Goal: Complete application form

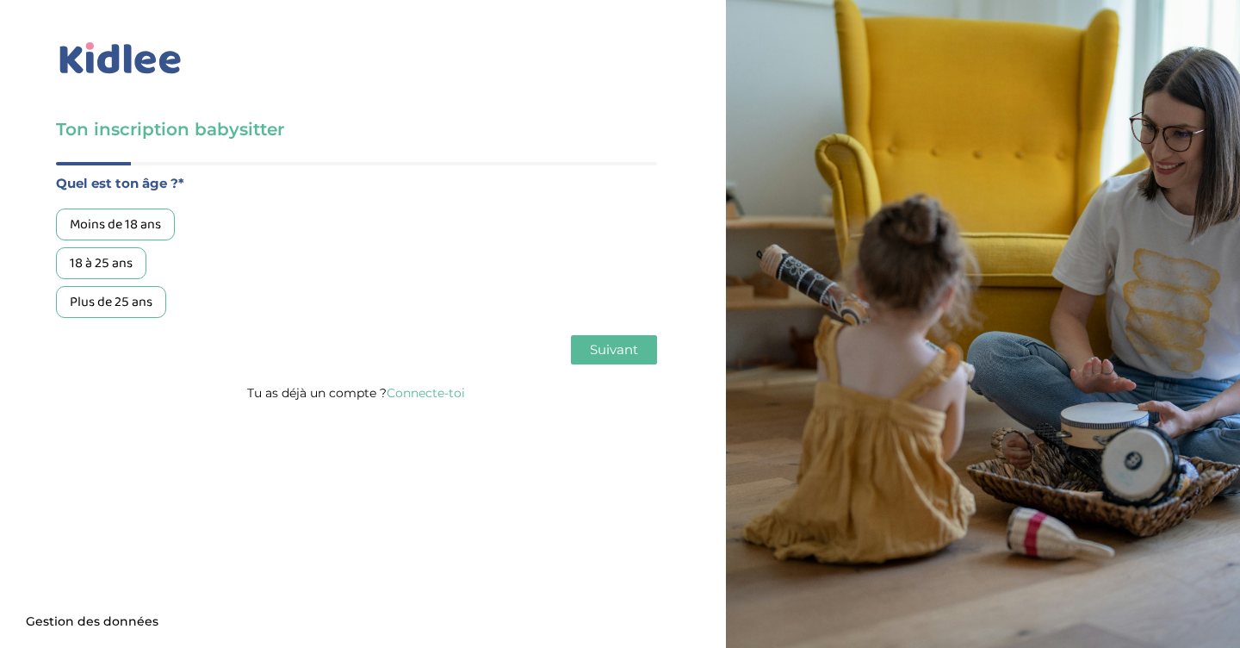
click at [116, 259] on div "18 à 25 ans" at bounding box center [101, 263] width 90 height 32
click at [628, 350] on span "Suivant" at bounding box center [614, 349] width 48 height 16
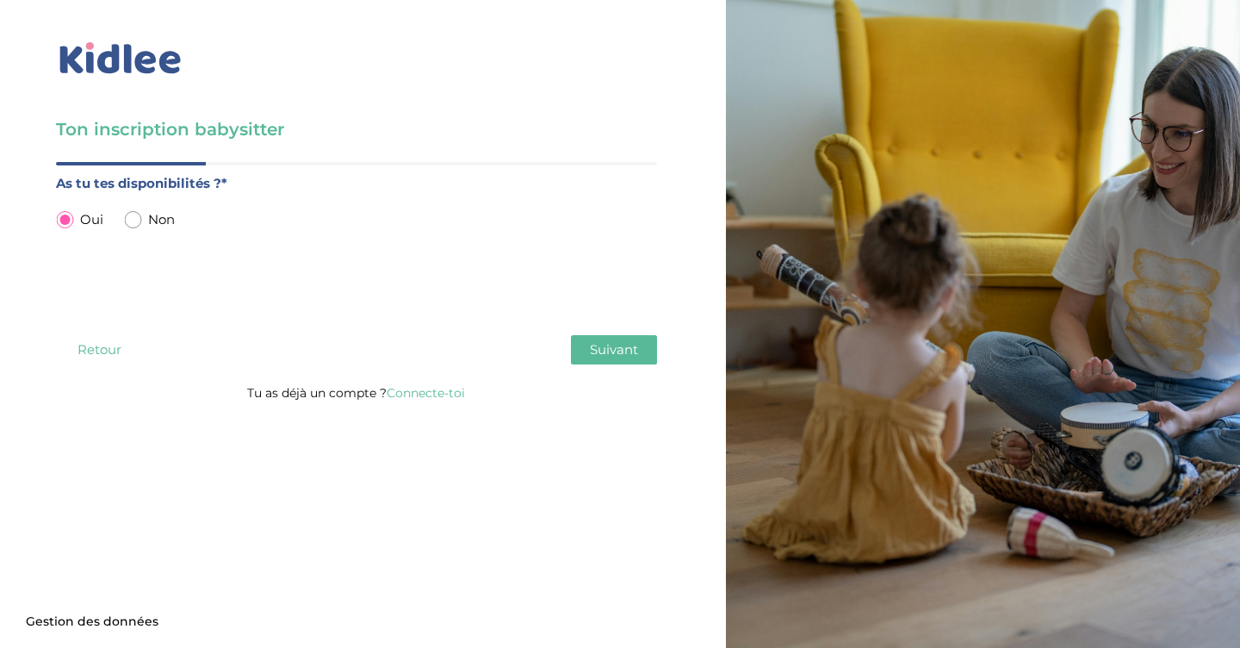
click at [628, 350] on span "Suivant" at bounding box center [614, 349] width 48 height 16
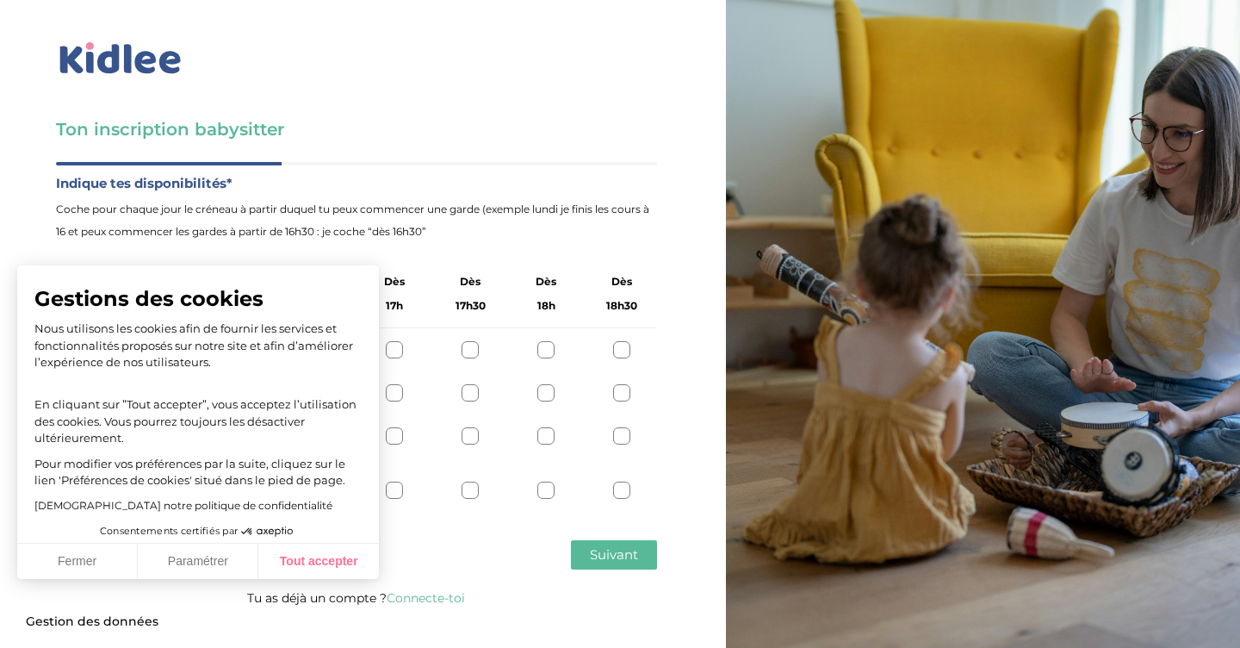
click at [341, 574] on button "Tout accepter" at bounding box center [318, 561] width 121 height 36
checkbox input "true"
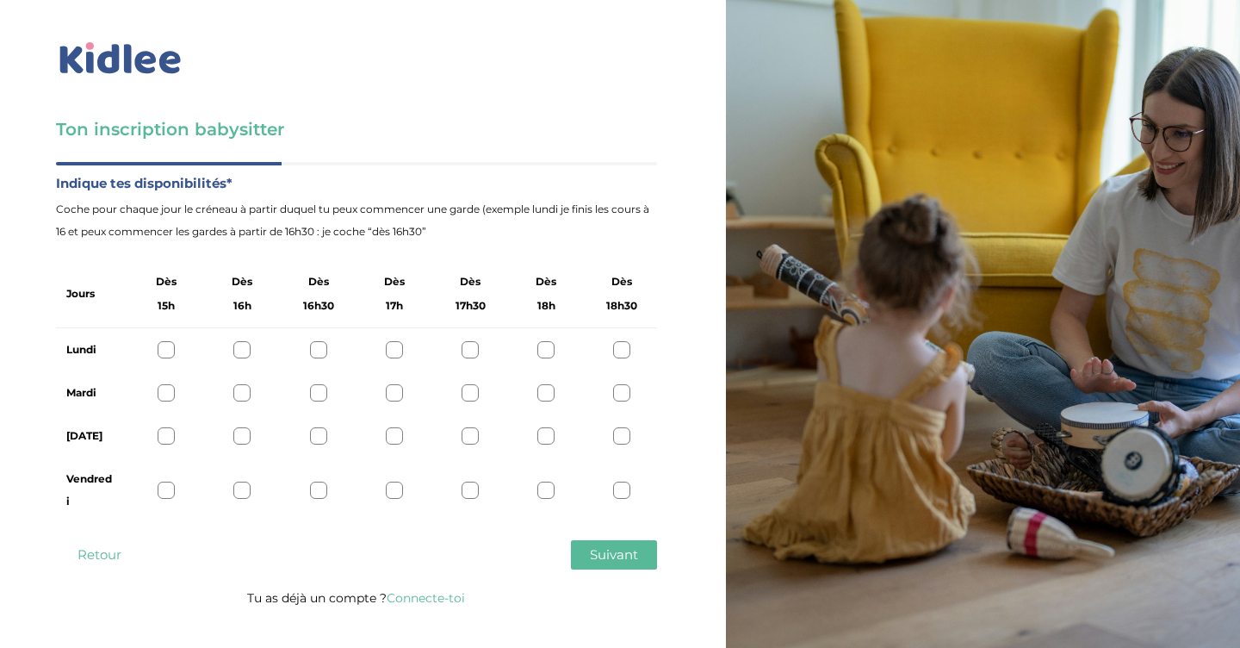
click at [623, 392] on div at bounding box center [621, 392] width 17 height 17
click at [623, 433] on div at bounding box center [621, 435] width 17 height 17
click at [623, 493] on div at bounding box center [621, 489] width 17 height 17
click at [629, 553] on span "Suivant" at bounding box center [614, 554] width 48 height 16
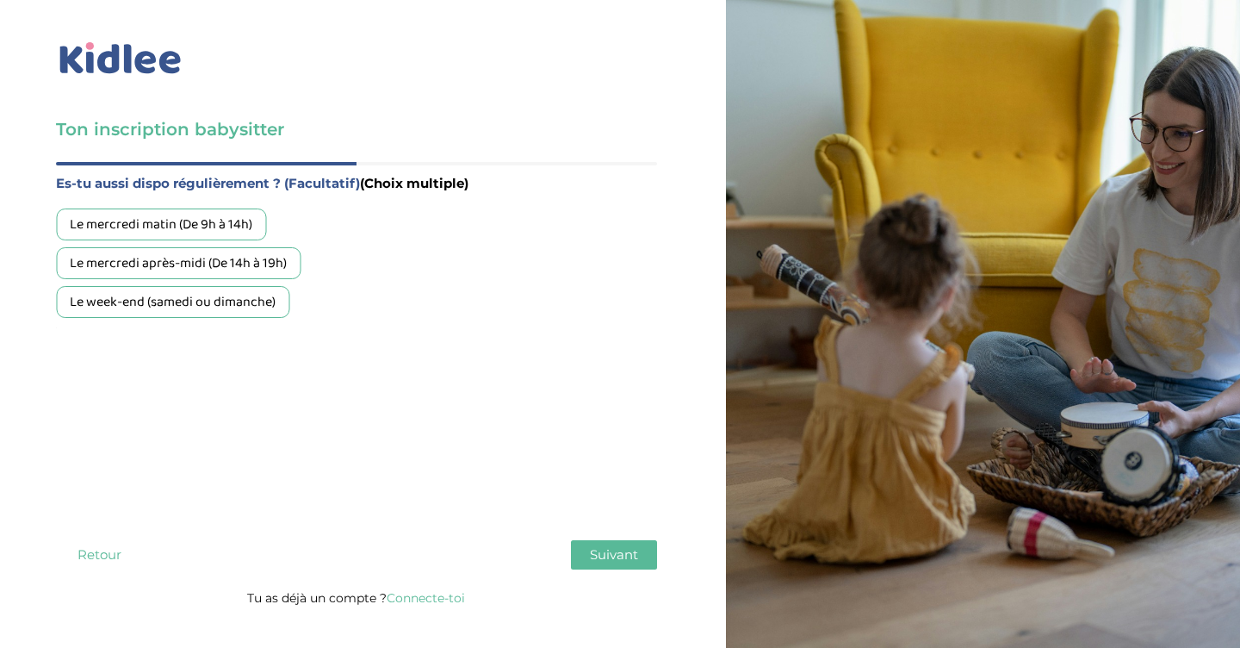
click at [229, 300] on div "Le week-end (samedi ou dimanche)" at bounding box center [172, 302] width 233 height 32
click at [641, 554] on button "Suivant" at bounding box center [614, 554] width 86 height 29
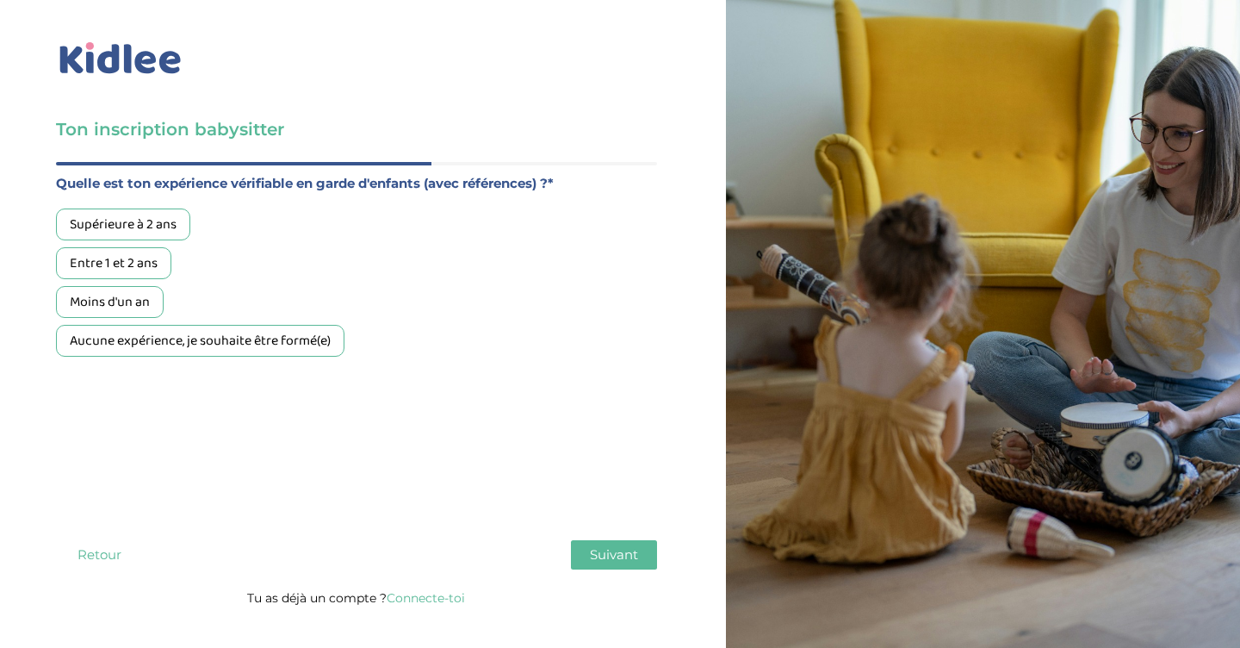
click at [259, 332] on div "Aucune expérience, je souhaite être formé(e)" at bounding box center [200, 341] width 288 height 32
click at [614, 555] on span "Suivant" at bounding box center [614, 554] width 48 height 16
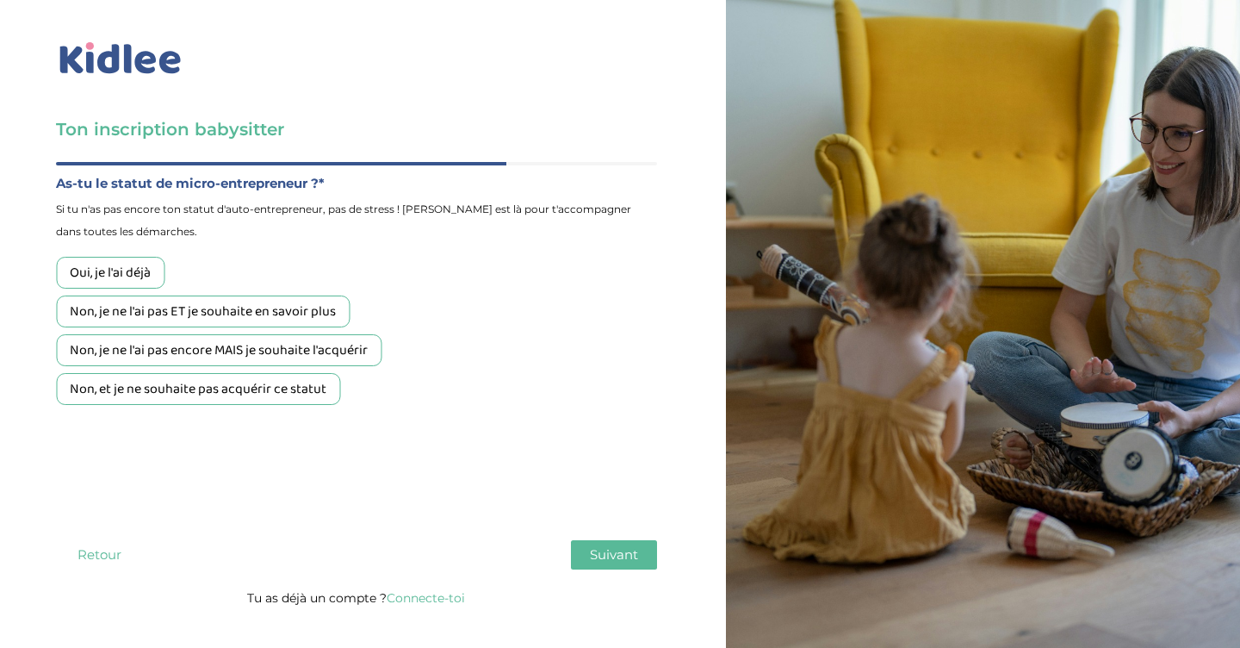
click at [353, 358] on div "Non, je ne l'ai pas encore MAIS je souhaite l'acquérir" at bounding box center [218, 350] width 325 height 32
click at [604, 552] on span "Suivant" at bounding box center [614, 554] width 48 height 16
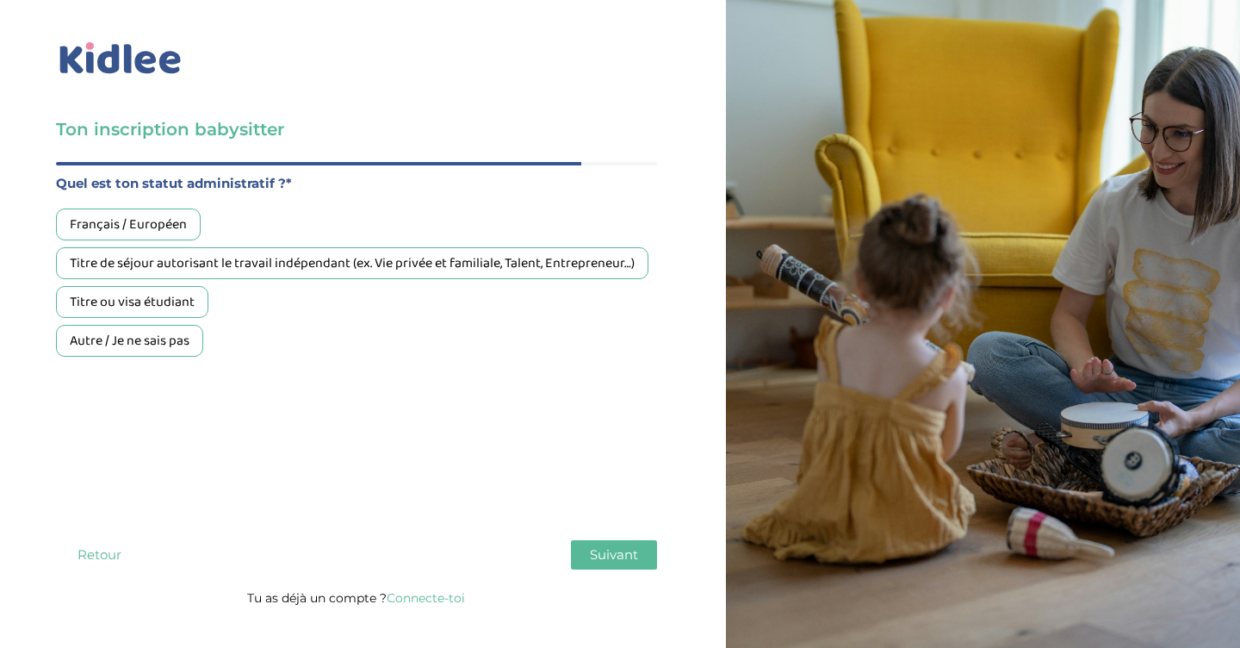
click at [573, 257] on div "Titre de séjour autorisant le travail indépendant (ex. Vie privée et familiale,…" at bounding box center [352, 263] width 592 height 32
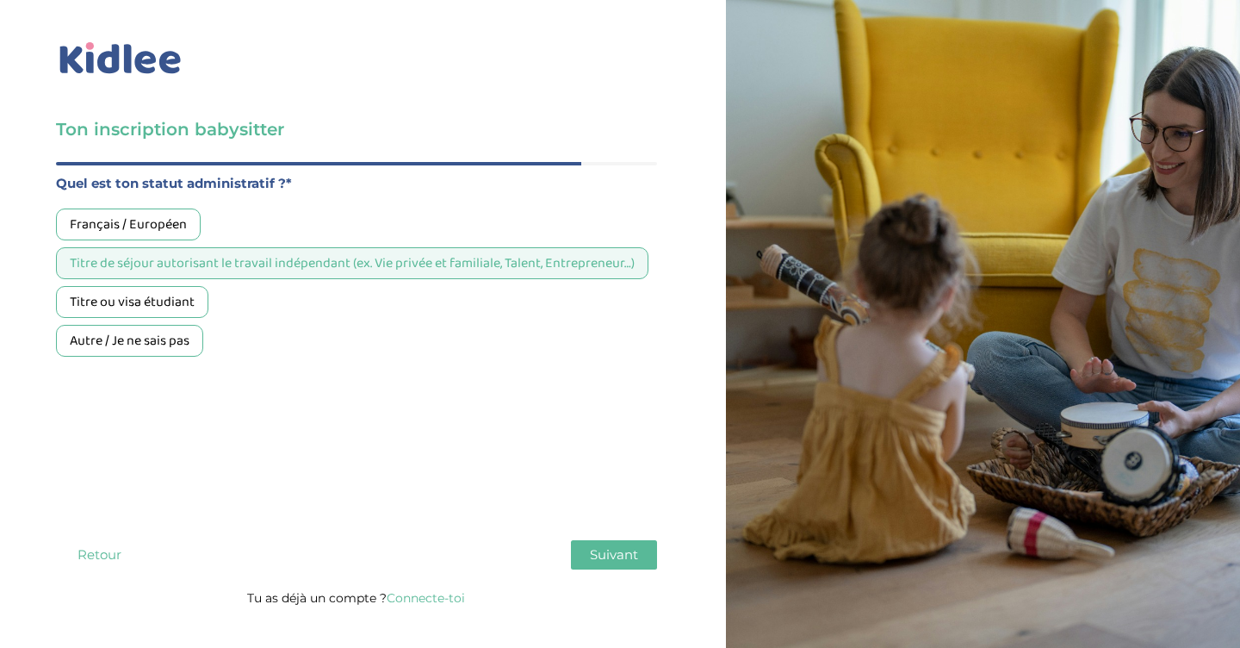
click at [606, 566] on button "Suivant" at bounding box center [614, 554] width 86 height 29
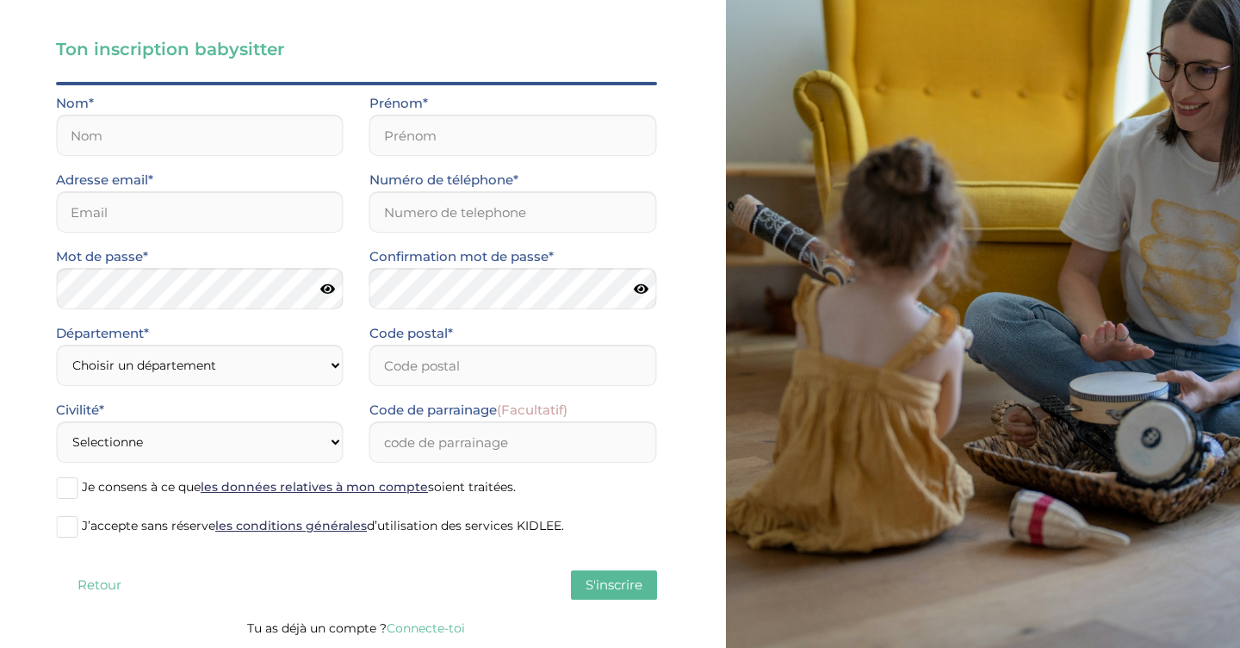
scroll to position [80, 0]
select select "0"
click at [429, 374] on input "Code postal*" at bounding box center [513, 364] width 288 height 41
type input "54000"
click at [221, 468] on div "Civilité* Selectionne Mr [PERSON_NAME]" at bounding box center [199, 437] width 313 height 77
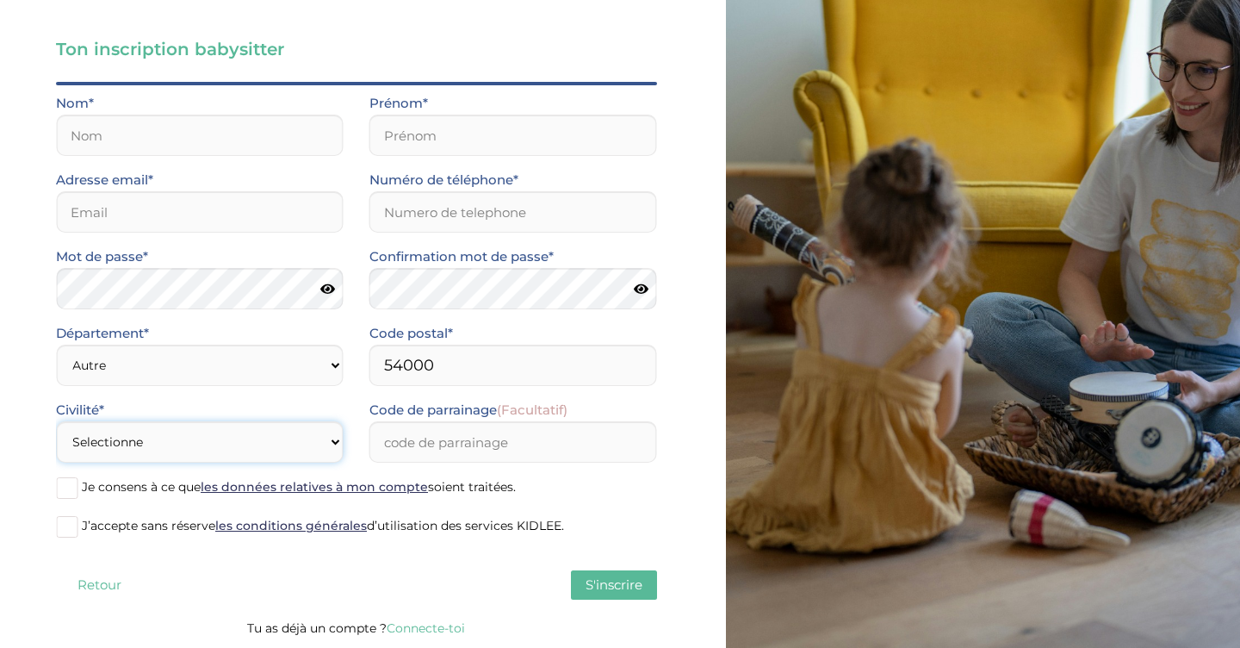
select select "1"
